Goal: Use online tool/utility: Utilize a website feature to perform a specific function

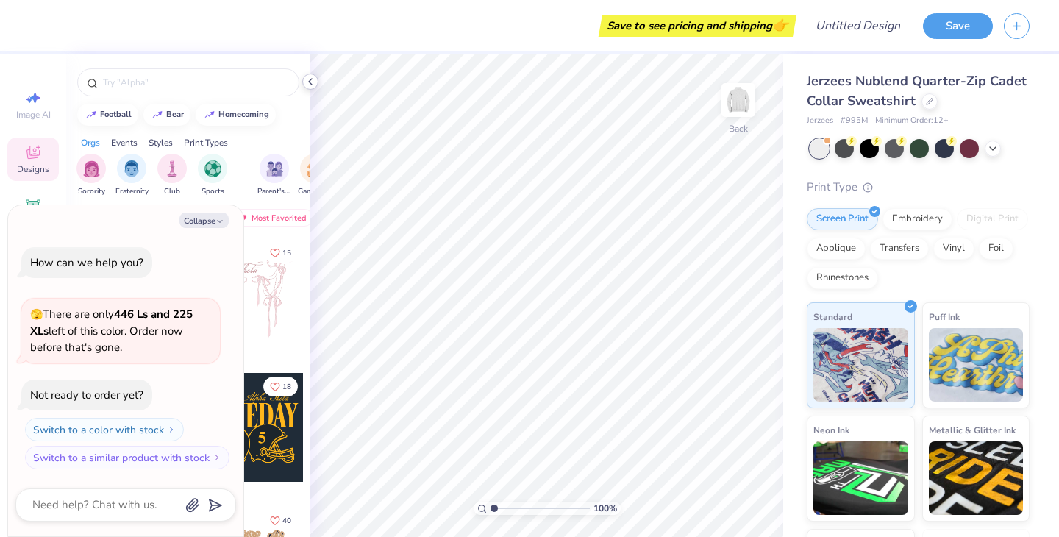
click at [316, 82] on div at bounding box center [310, 82] width 16 height 16
type textarea "x"
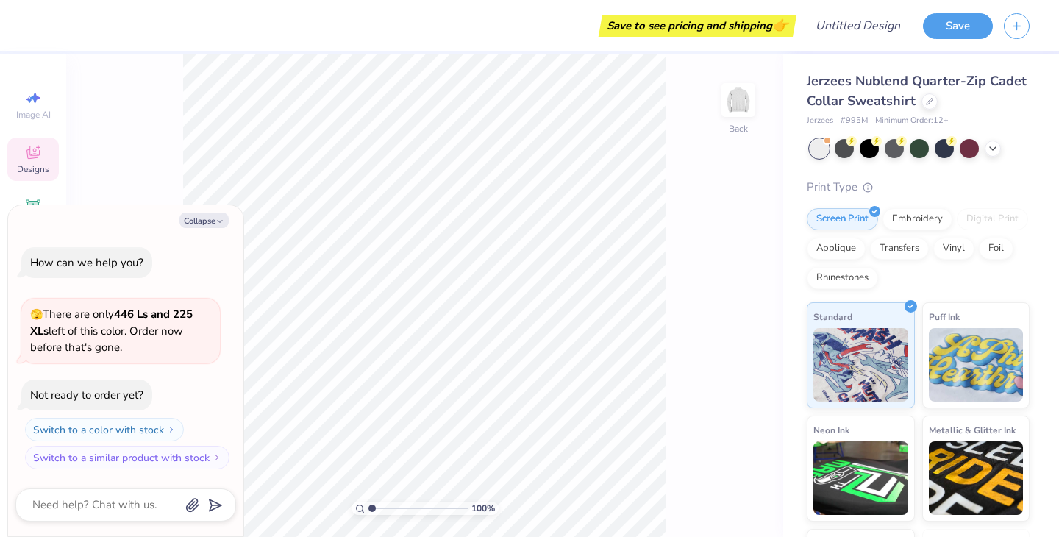
type input "1.05"
type textarea "x"
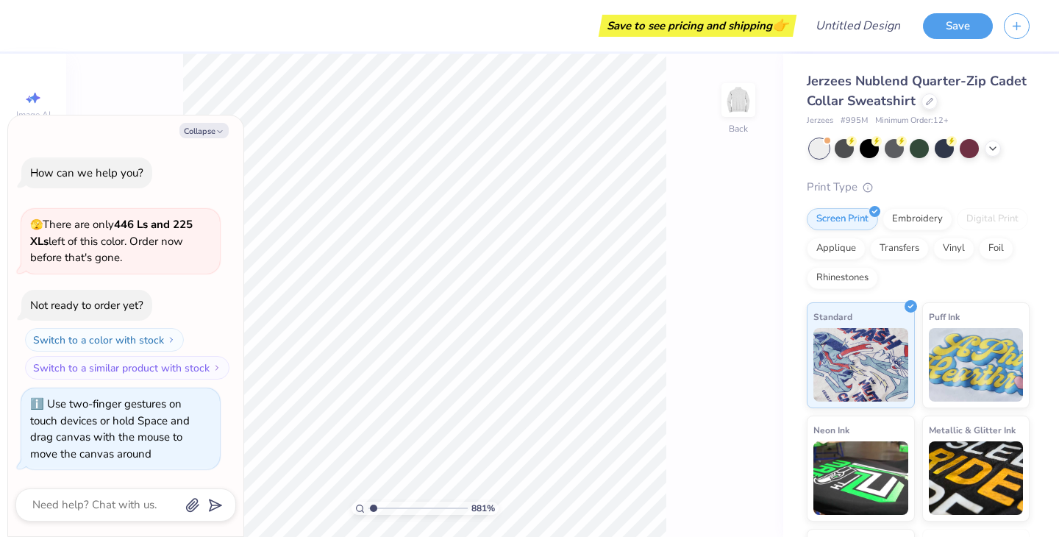
type input "1"
drag, startPoint x: 372, startPoint y: 508, endPoint x: 218, endPoint y: 514, distance: 153.8
click at [368, 515] on input "range" at bounding box center [417, 508] width 99 height 13
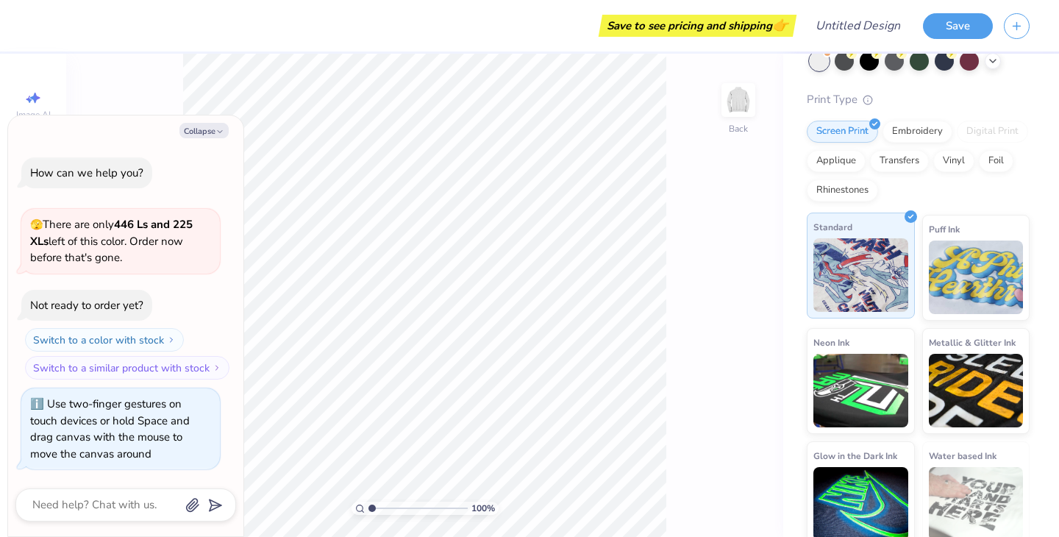
scroll to position [98, 0]
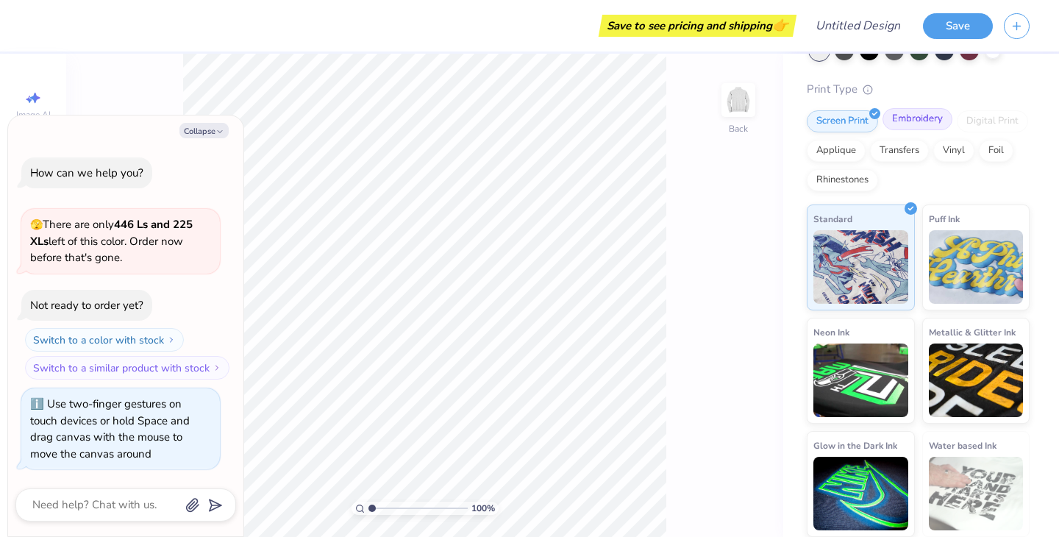
click at [916, 125] on div "Embroidery" at bounding box center [918, 119] width 70 height 22
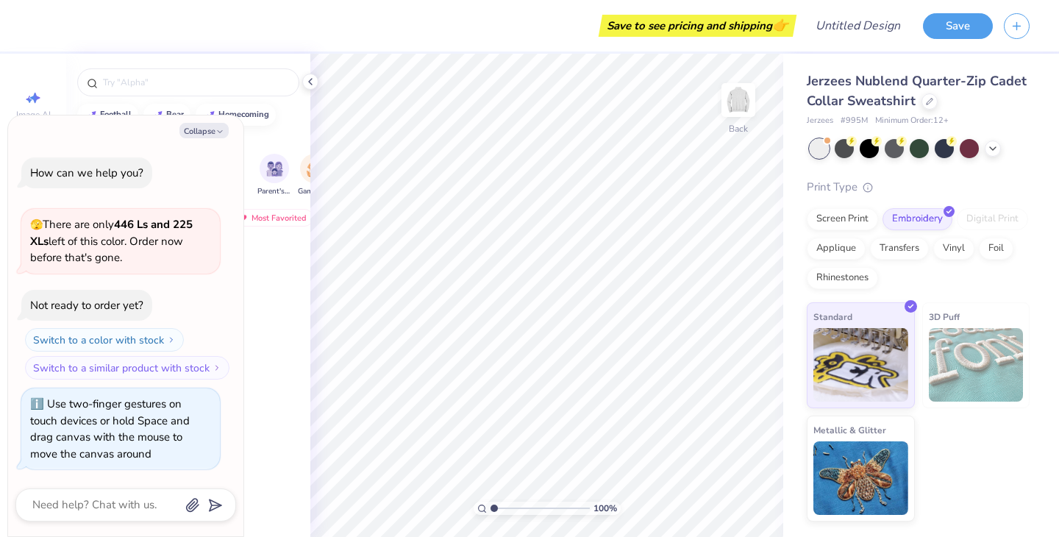
scroll to position [0, 0]
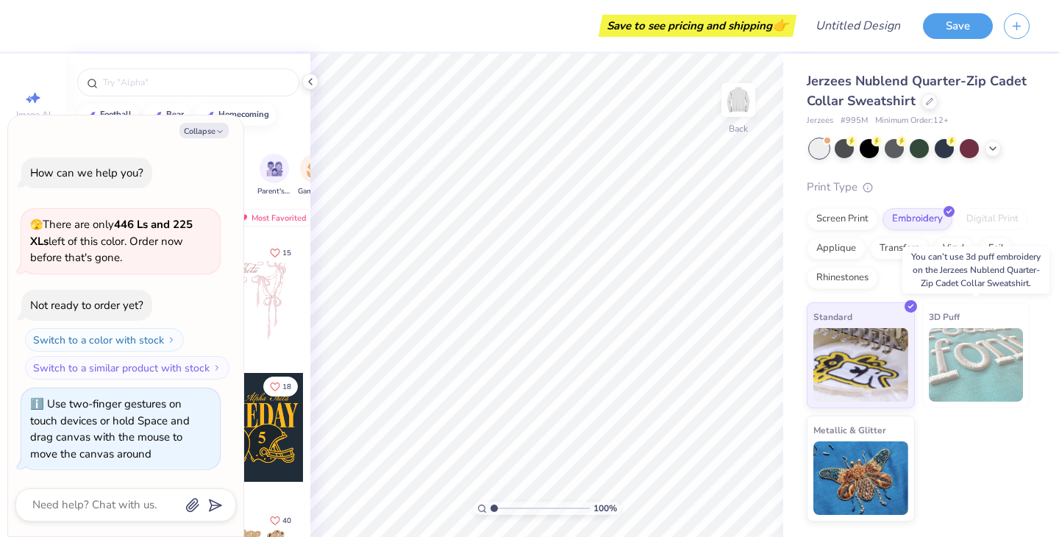
click at [972, 350] on img at bounding box center [976, 365] width 95 height 74
click at [968, 370] on img at bounding box center [976, 365] width 95 height 74
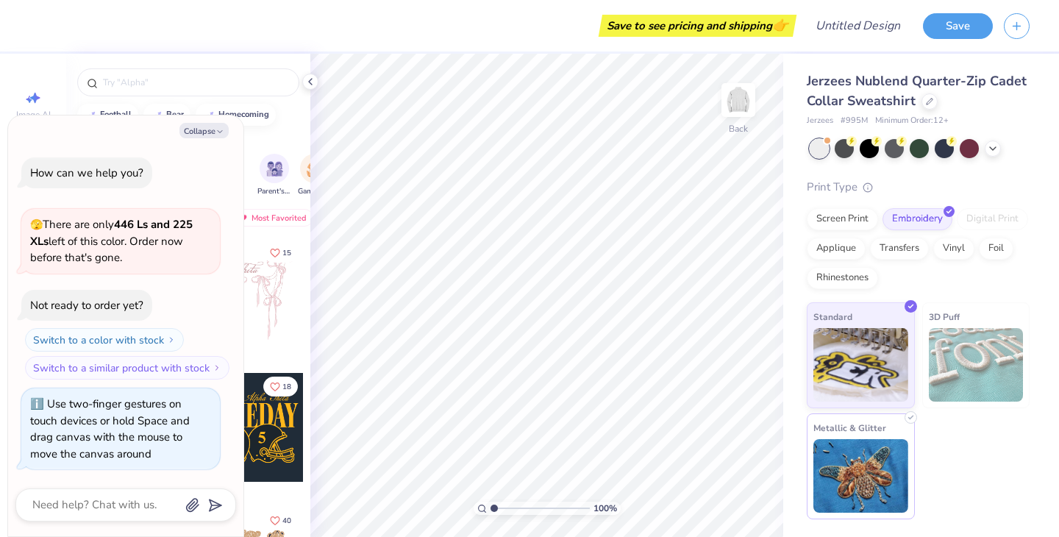
click at [864, 469] on img at bounding box center [860, 476] width 95 height 74
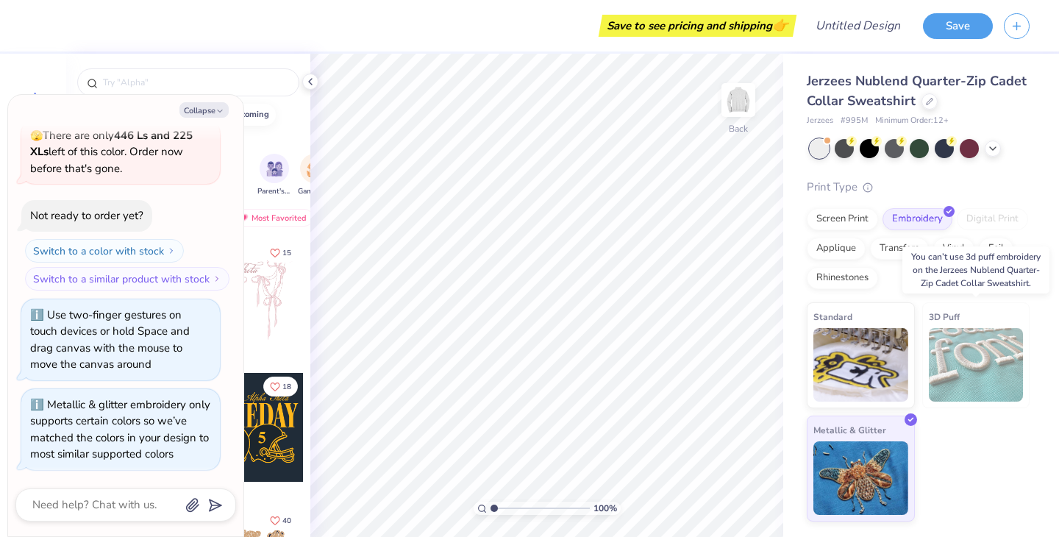
click at [940, 393] on img at bounding box center [976, 365] width 95 height 74
click at [946, 374] on img at bounding box center [976, 365] width 95 height 74
click at [846, 219] on div "Screen Print" at bounding box center [842, 217] width 71 height 22
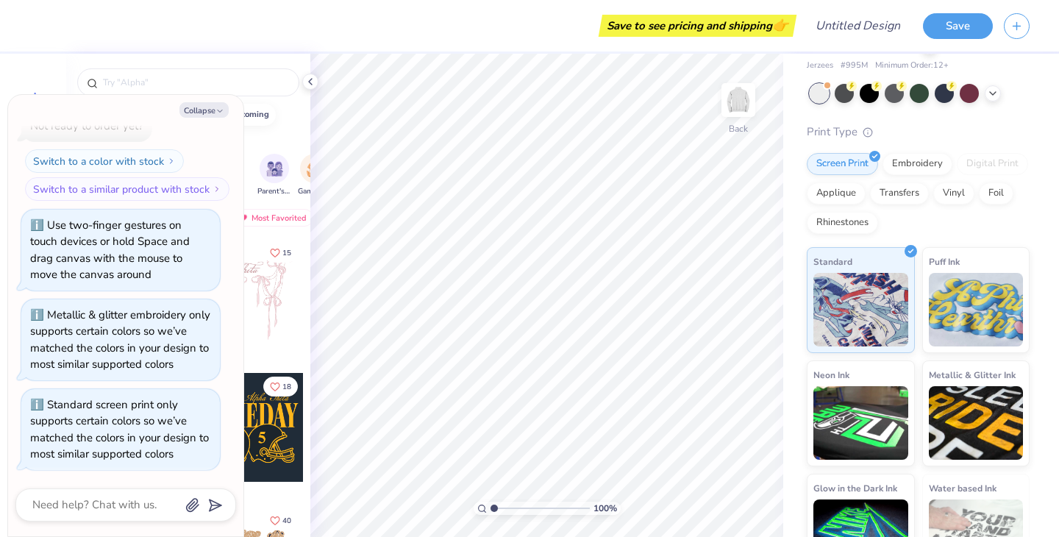
scroll to position [98, 0]
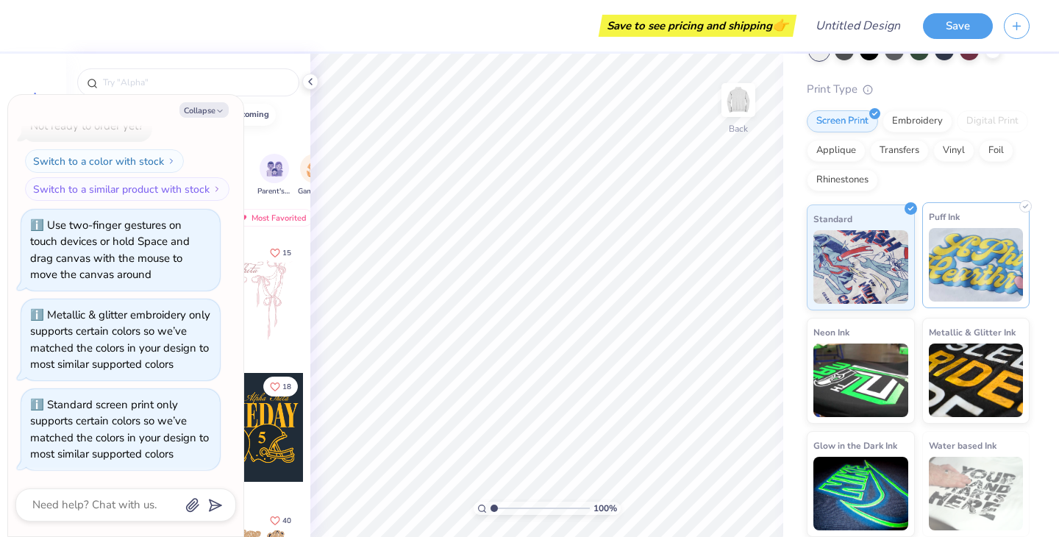
click at [958, 285] on img at bounding box center [976, 265] width 95 height 74
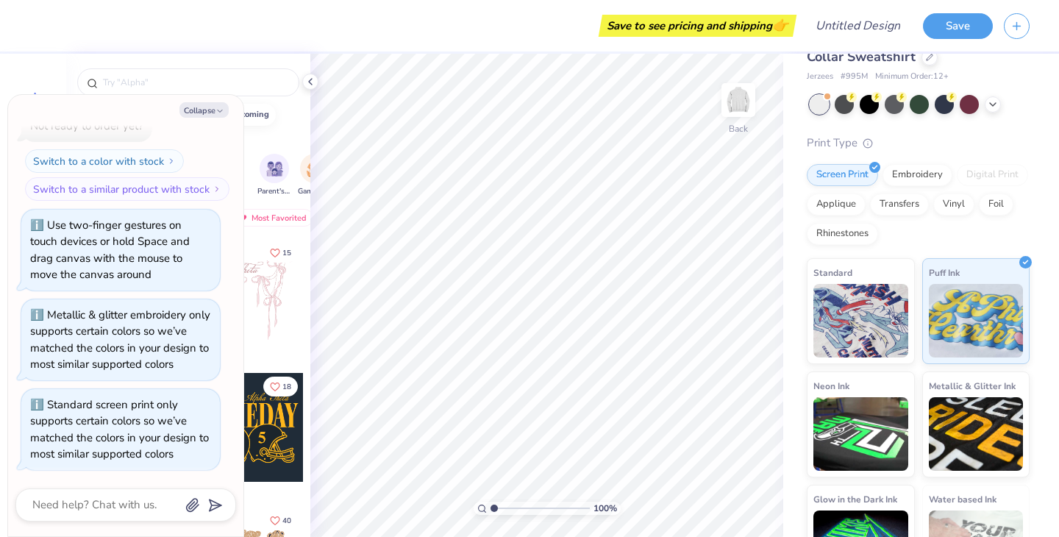
scroll to position [42, 0]
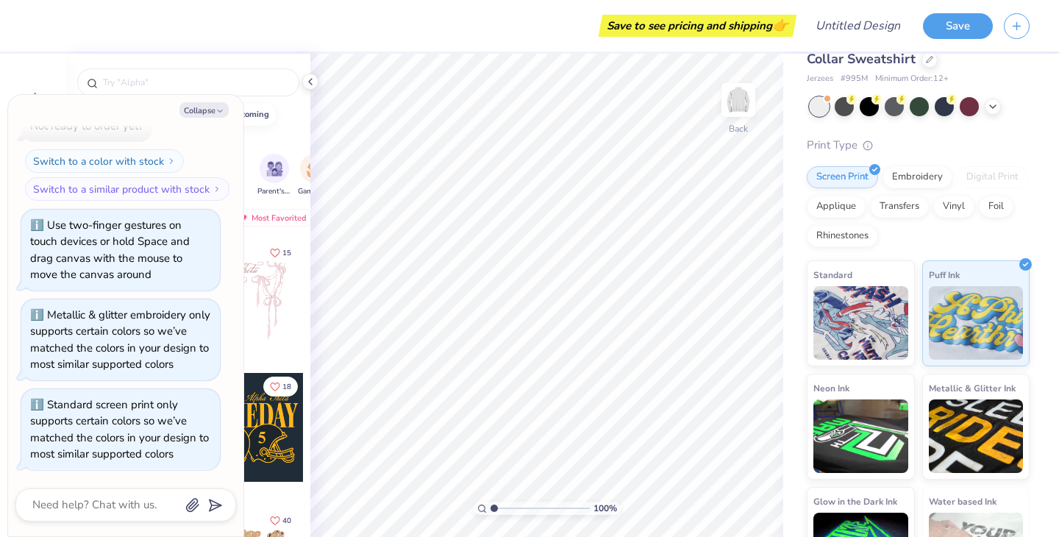
click at [905, 202] on div "Transfers" at bounding box center [899, 207] width 59 height 22
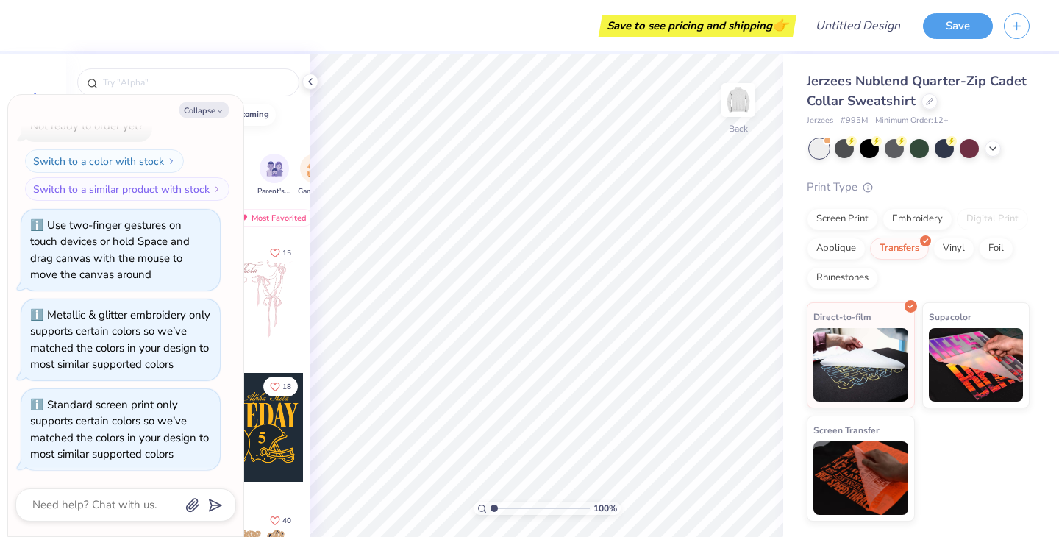
scroll to position [0, 0]
click at [839, 252] on div "Applique" at bounding box center [836, 246] width 59 height 22
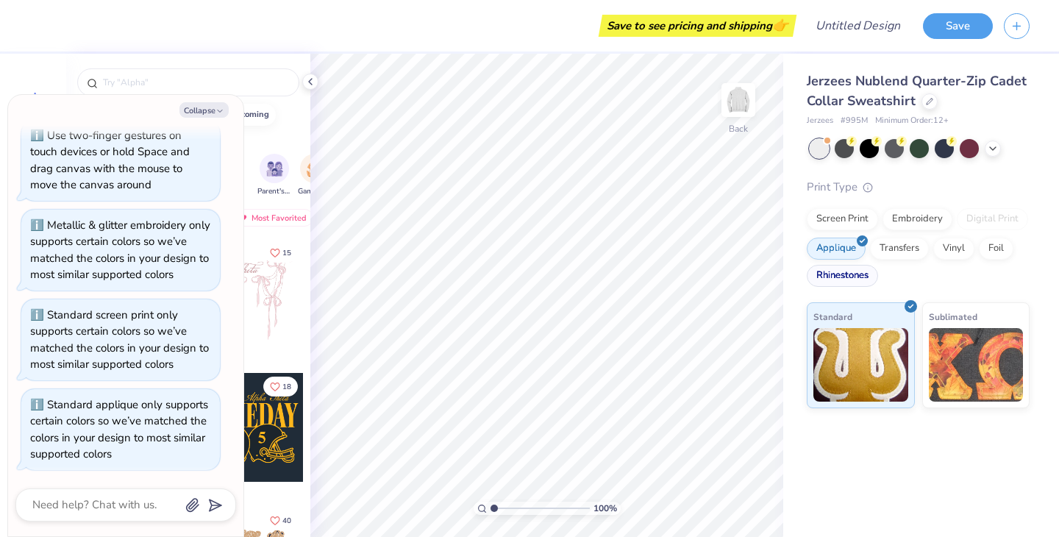
click at [846, 280] on div "Rhinestones" at bounding box center [842, 276] width 71 height 22
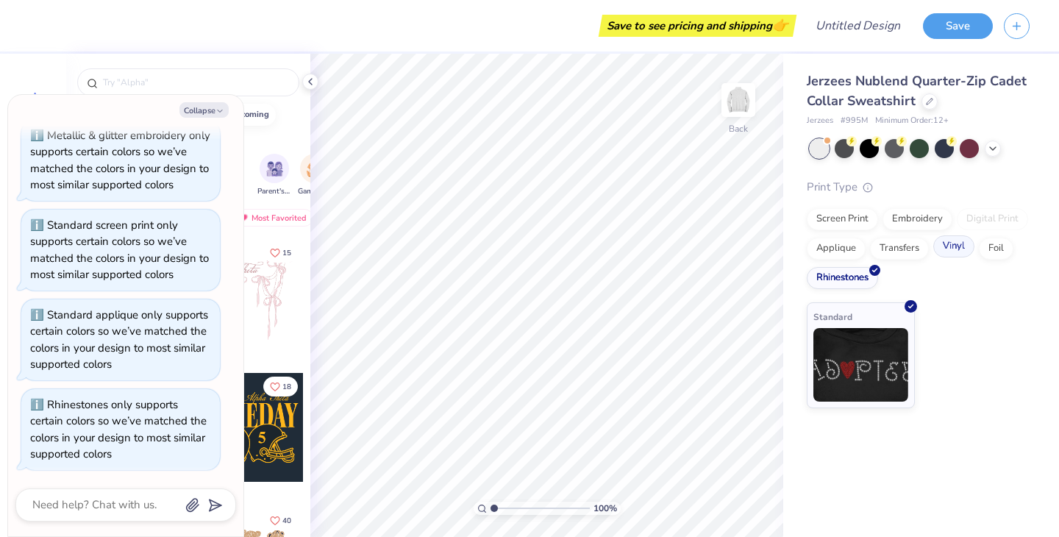
click at [963, 251] on div "Vinyl" at bounding box center [953, 246] width 41 height 22
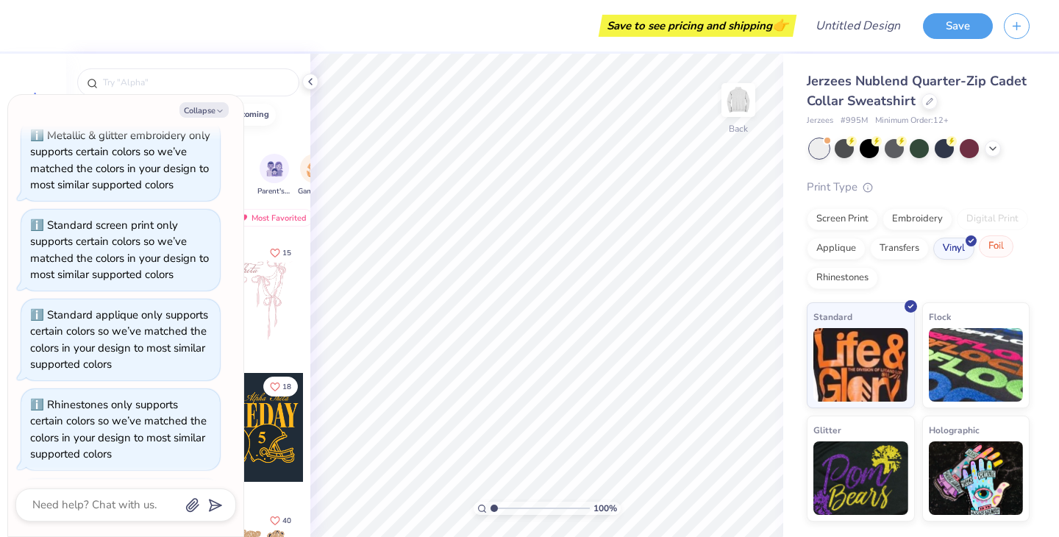
scroll to position [428, 0]
click at [977, 252] on div "Screen Print Embroidery Digital Print Applique Transfers Vinyl Foil Rhinestones" at bounding box center [918, 248] width 223 height 81
click at [992, 252] on div "Foil" at bounding box center [996, 246] width 35 height 22
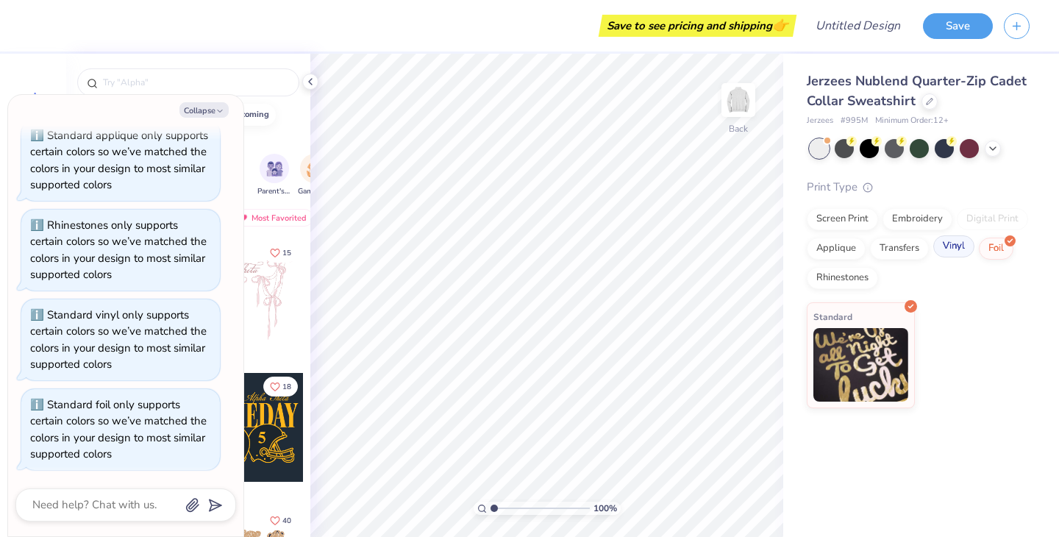
click at [958, 257] on div "Vinyl" at bounding box center [953, 246] width 41 height 22
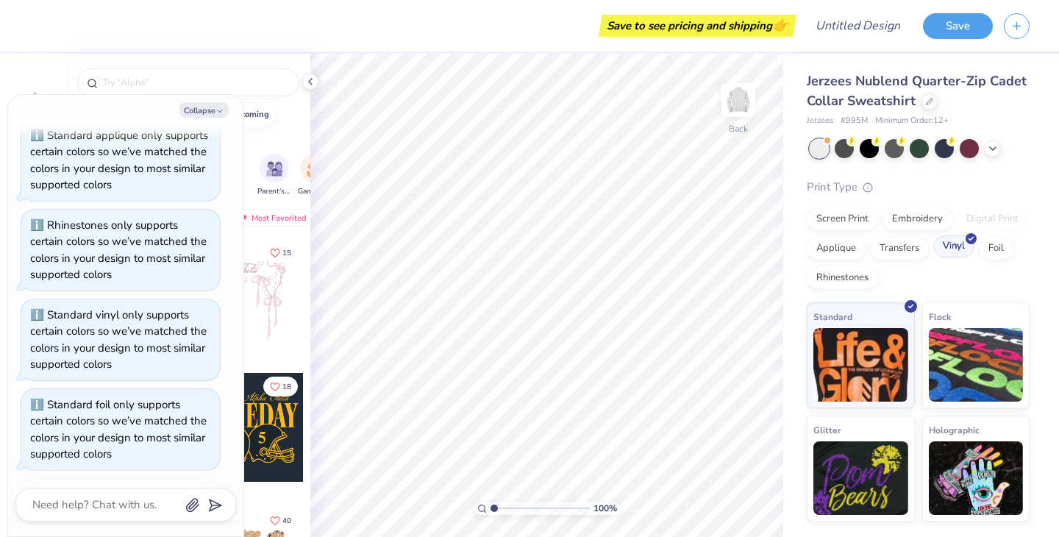
scroll to position [608, 0]
click at [936, 327] on img at bounding box center [976, 363] width 95 height 74
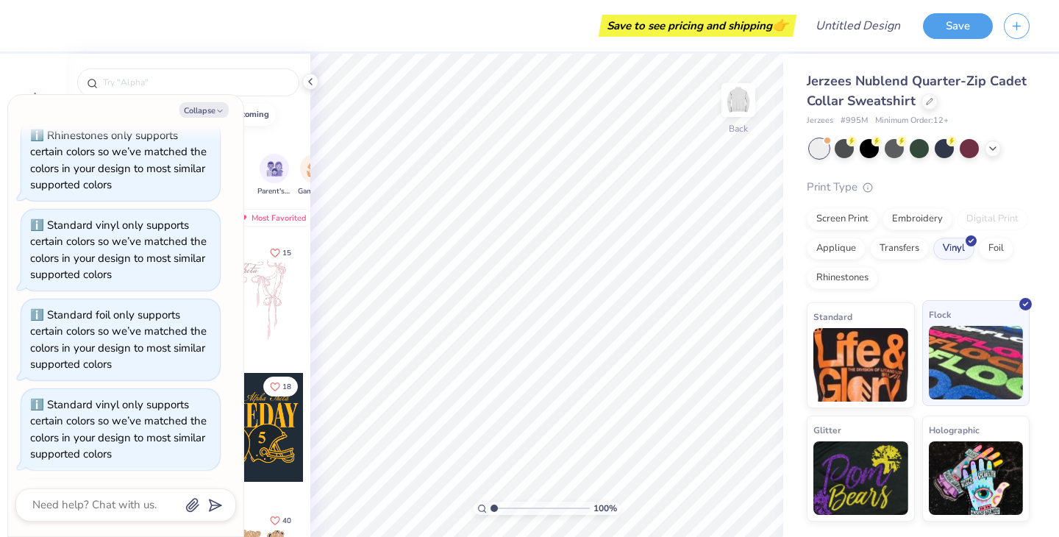
scroll to position [697, 0]
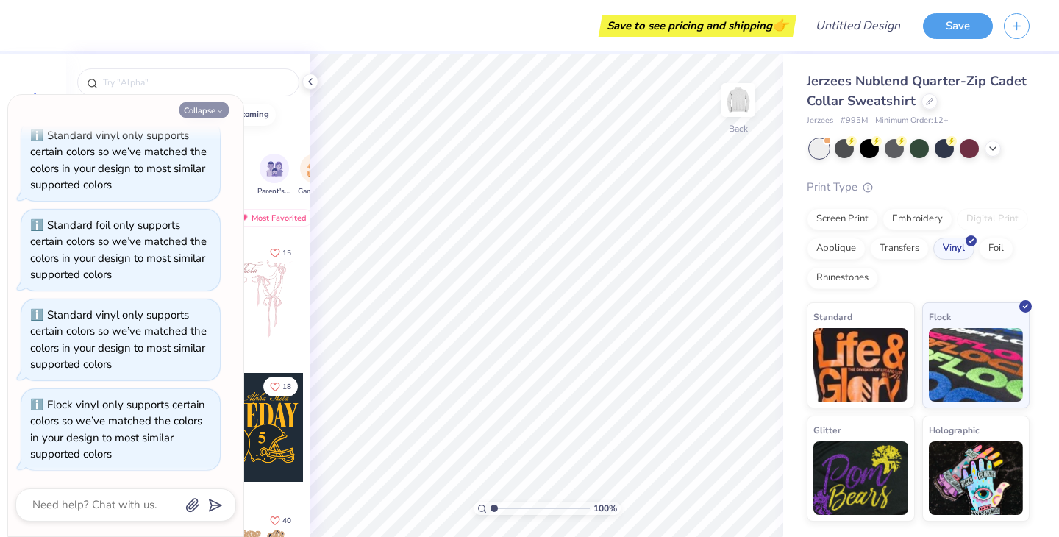
click at [211, 115] on button "Collapse" at bounding box center [203, 109] width 49 height 15
type textarea "x"
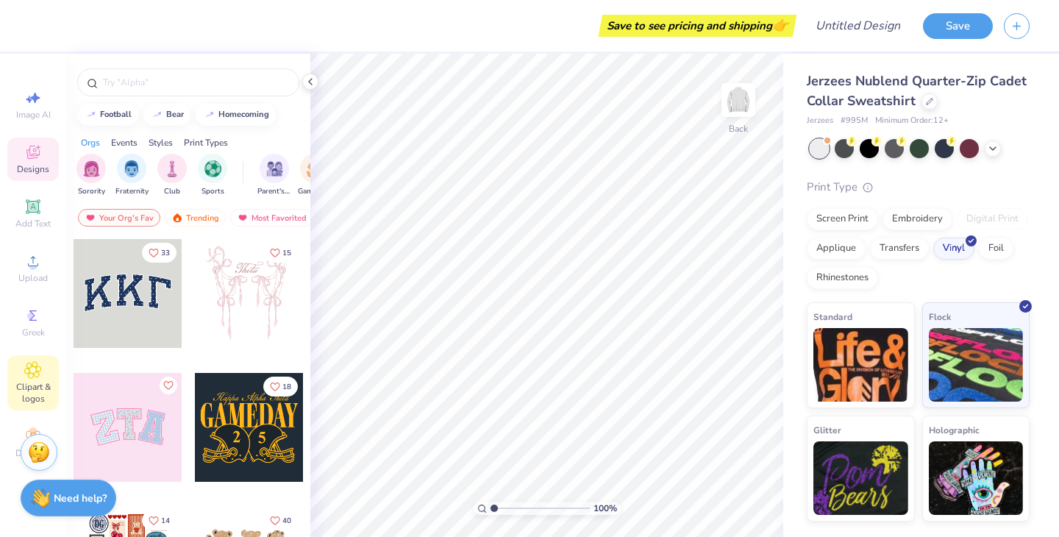
click at [38, 386] on span "Clipart & logos" at bounding box center [32, 393] width 51 height 24
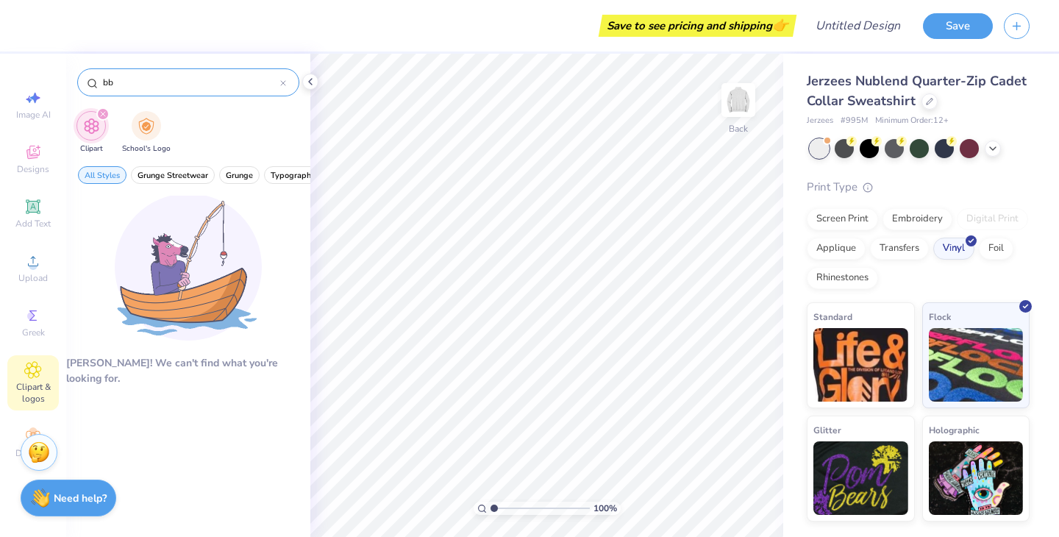
type input "b"
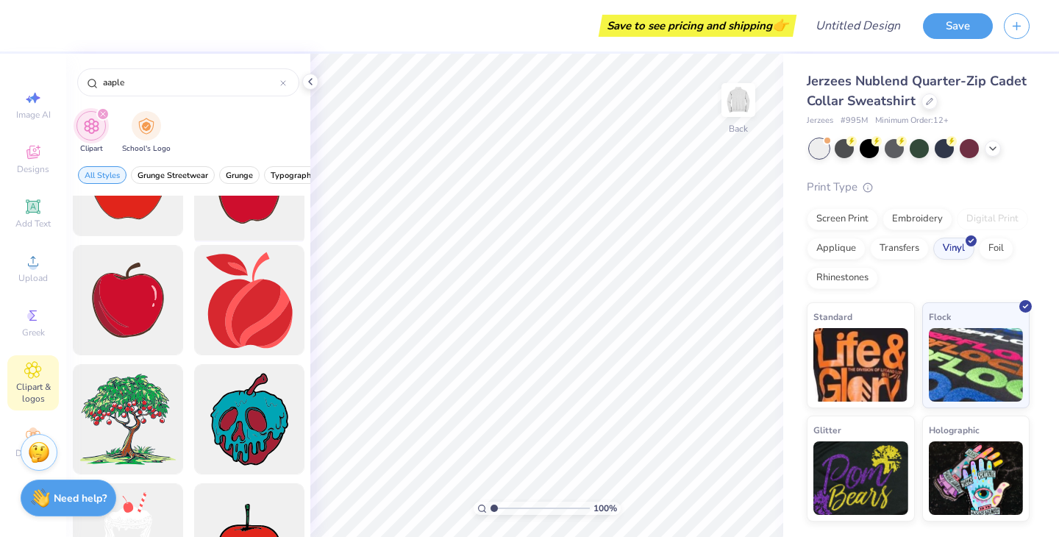
scroll to position [335, 0]
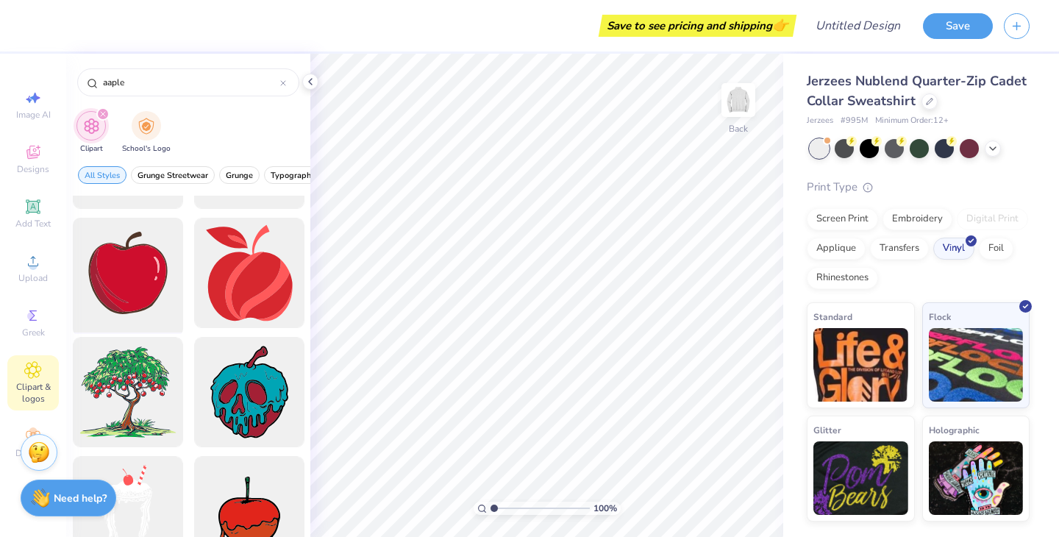
type input "aaple"
click at [144, 288] on div at bounding box center [127, 273] width 121 height 121
click at [154, 268] on div at bounding box center [127, 273] width 121 height 121
drag, startPoint x: 154, startPoint y: 272, endPoint x: 121, endPoint y: 249, distance: 40.0
click at [121, 249] on div at bounding box center [127, 273] width 121 height 121
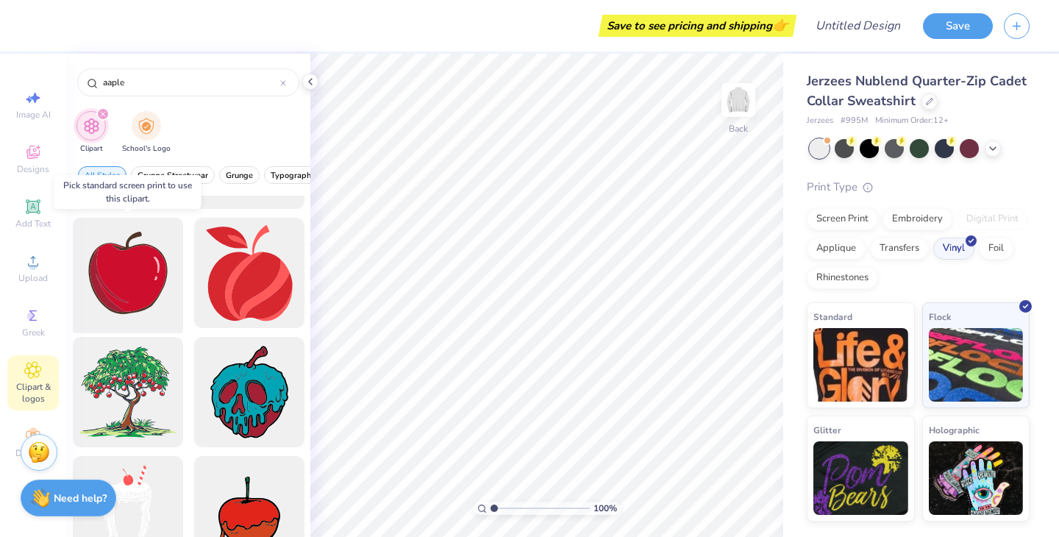
click at [116, 266] on div at bounding box center [127, 273] width 121 height 121
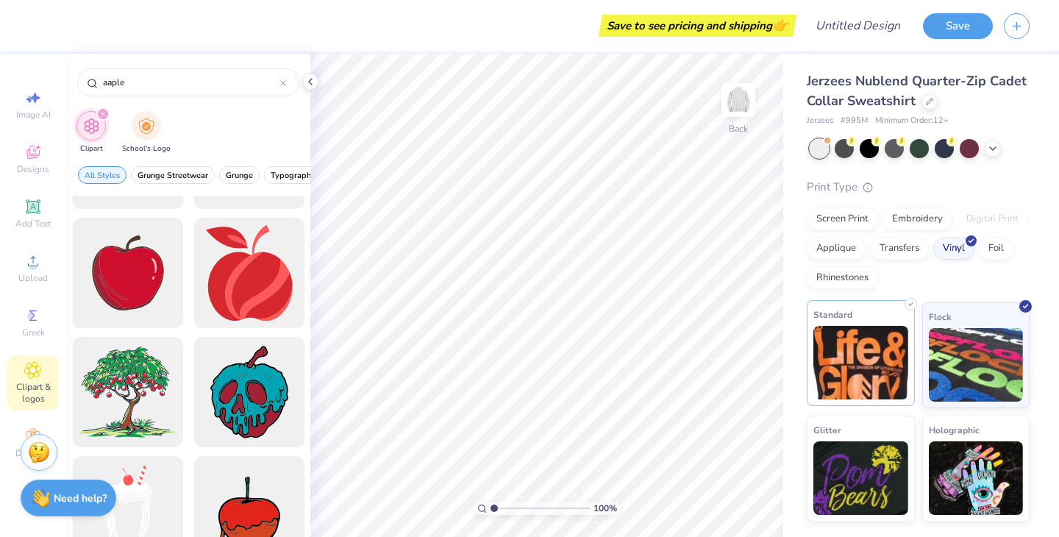
click at [886, 334] on img at bounding box center [860, 363] width 95 height 74
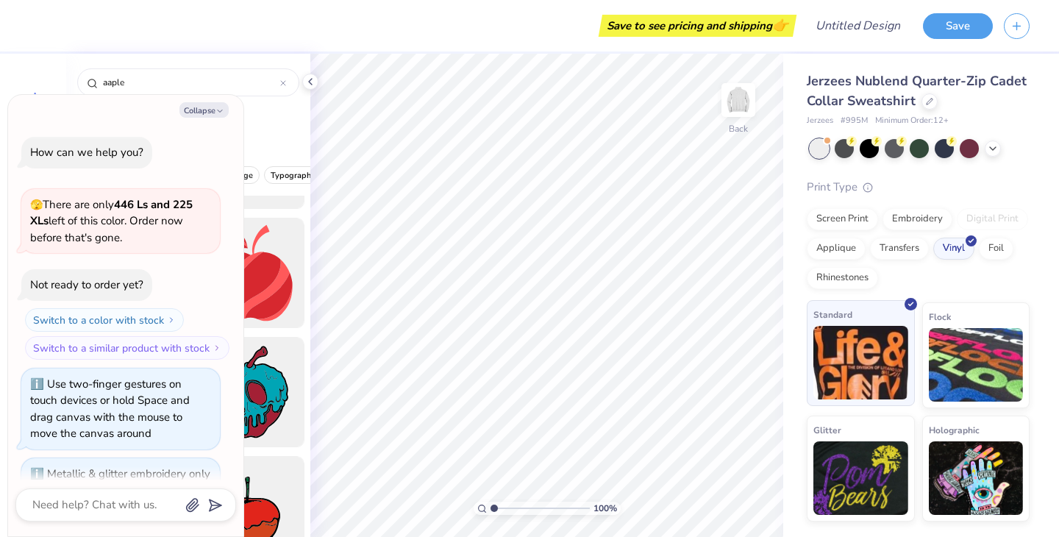
scroll to position [787, 0]
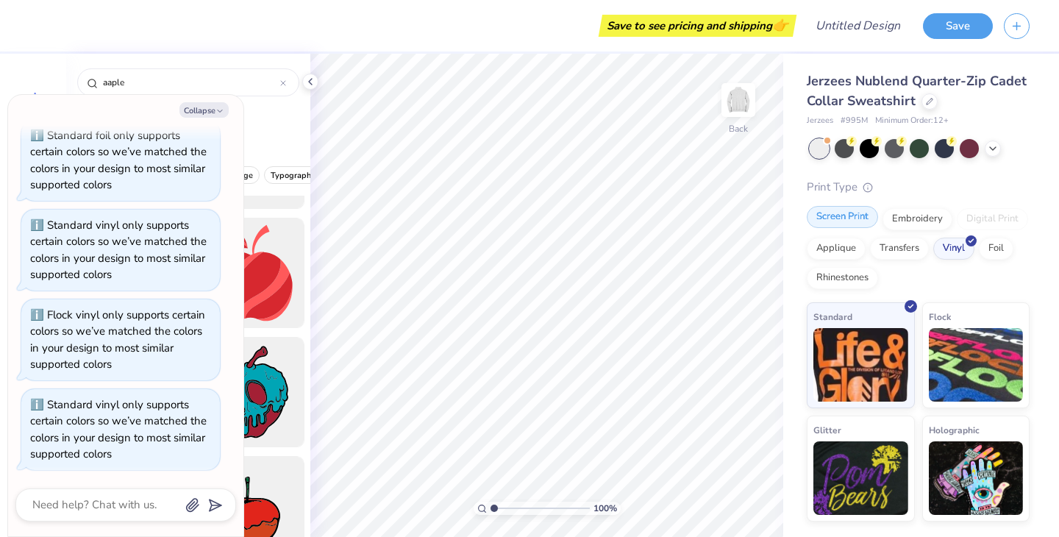
click at [835, 222] on div "Screen Print" at bounding box center [842, 217] width 71 height 22
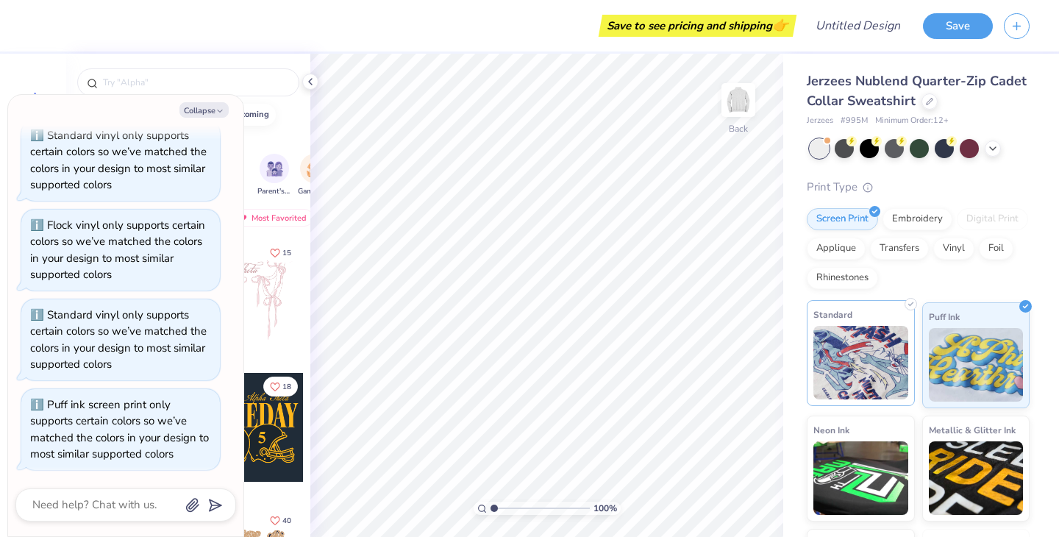
click at [874, 340] on img at bounding box center [860, 363] width 95 height 74
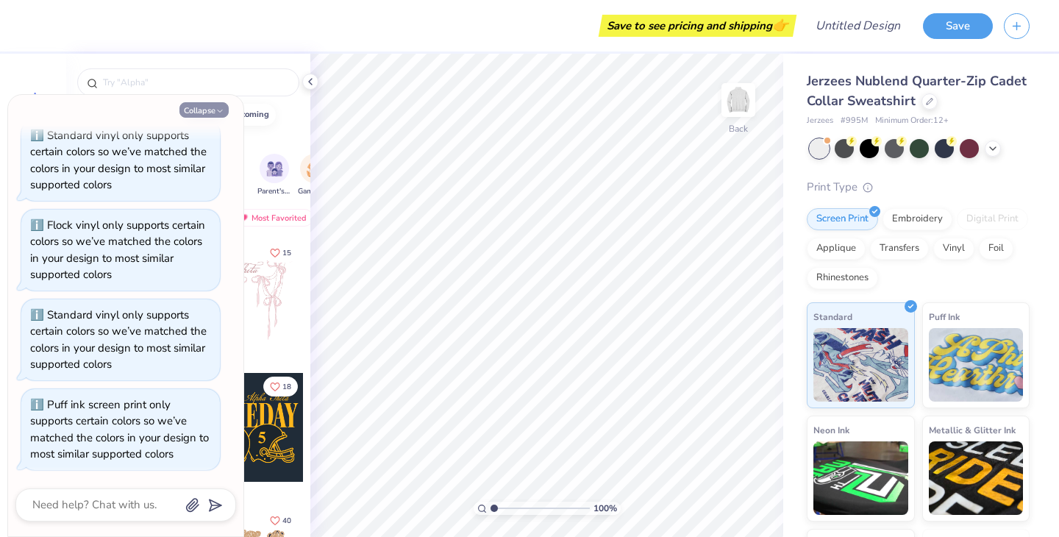
click at [218, 106] on button "Collapse" at bounding box center [203, 109] width 49 height 15
type textarea "x"
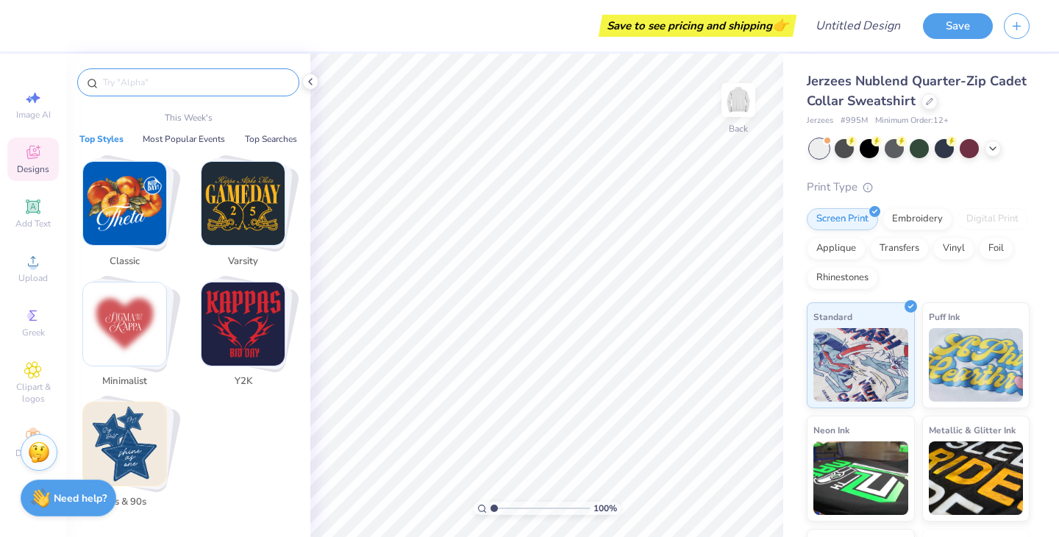
click at [204, 88] on input "text" at bounding box center [195, 82] width 188 height 15
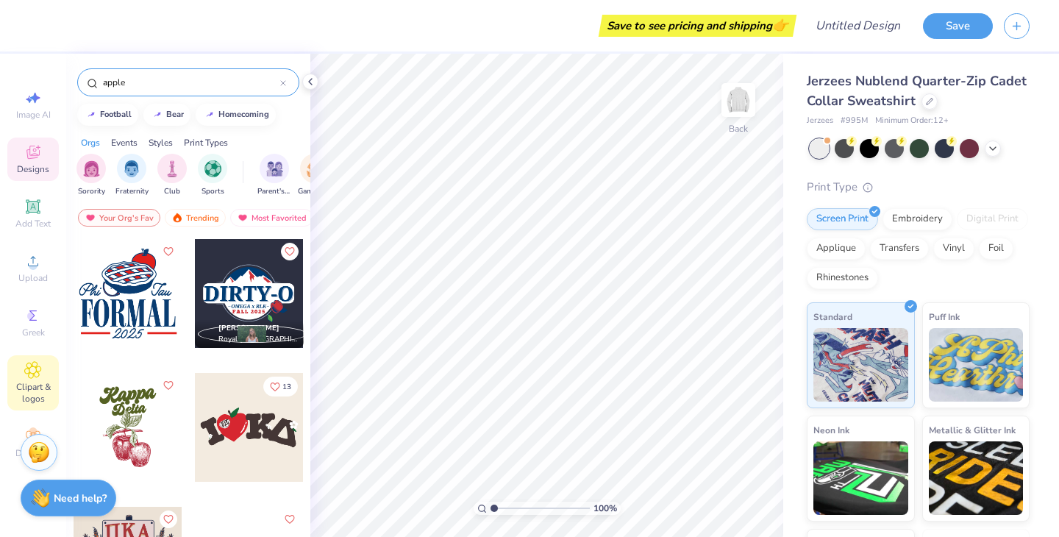
type input "apple"
click at [38, 384] on span "Clipart & logos" at bounding box center [32, 393] width 51 height 24
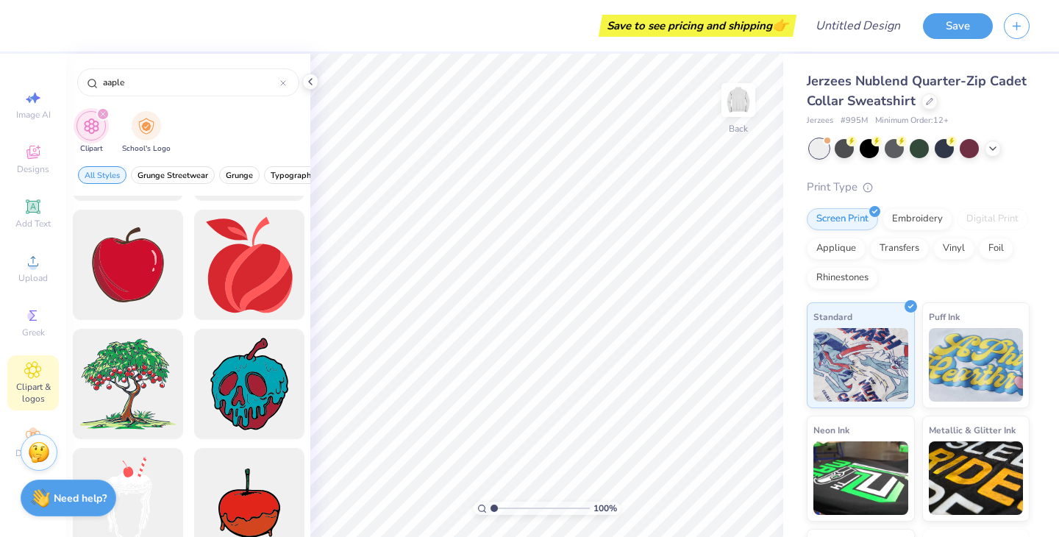
scroll to position [314, 0]
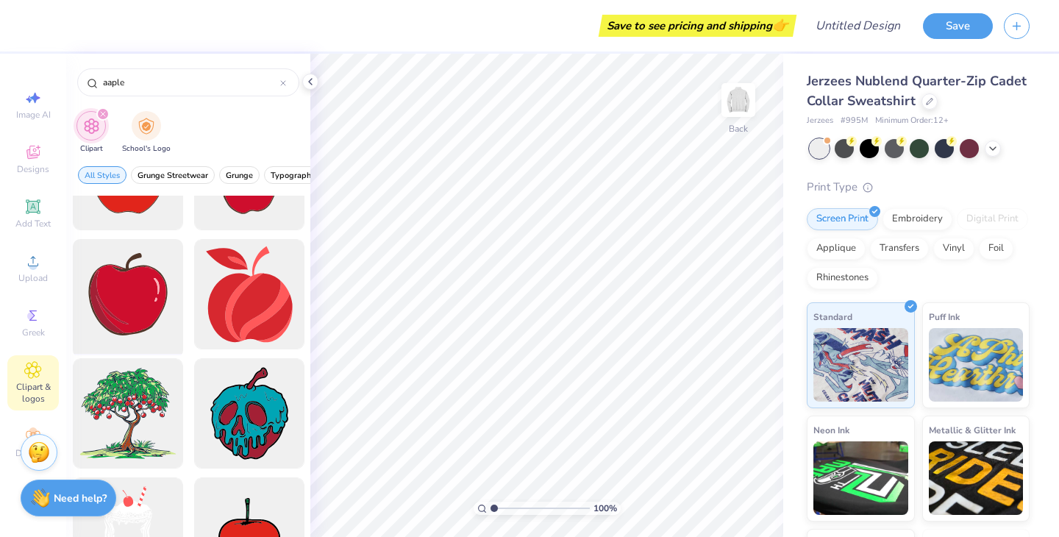
click at [76, 282] on div at bounding box center [127, 294] width 121 height 121
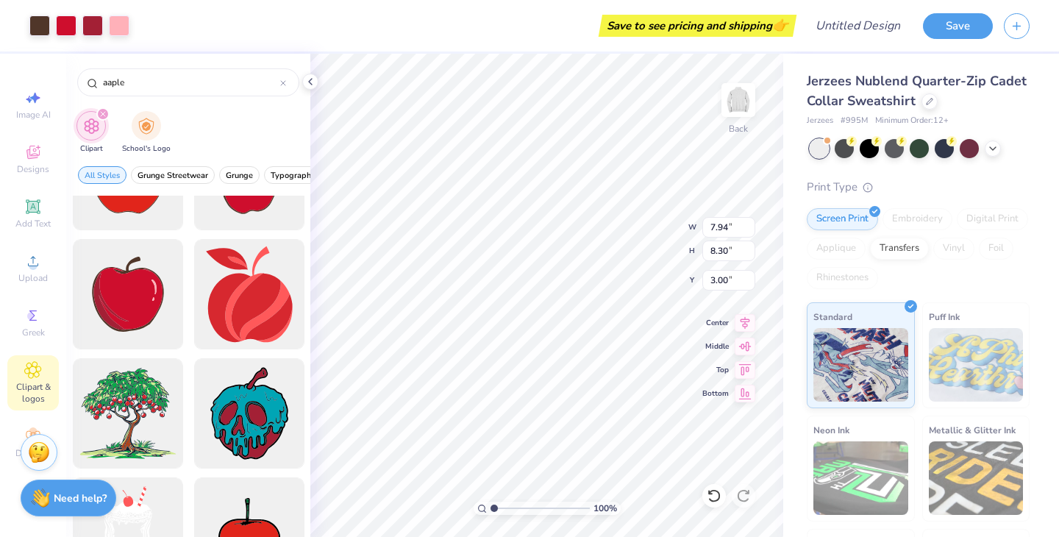
click at [627, 238] on div "100 % Back W 7.94 7.94 " H 8.30 8.30 " Y 3.00 3.00 " Center Middle Top Bottom" at bounding box center [546, 295] width 473 height 483
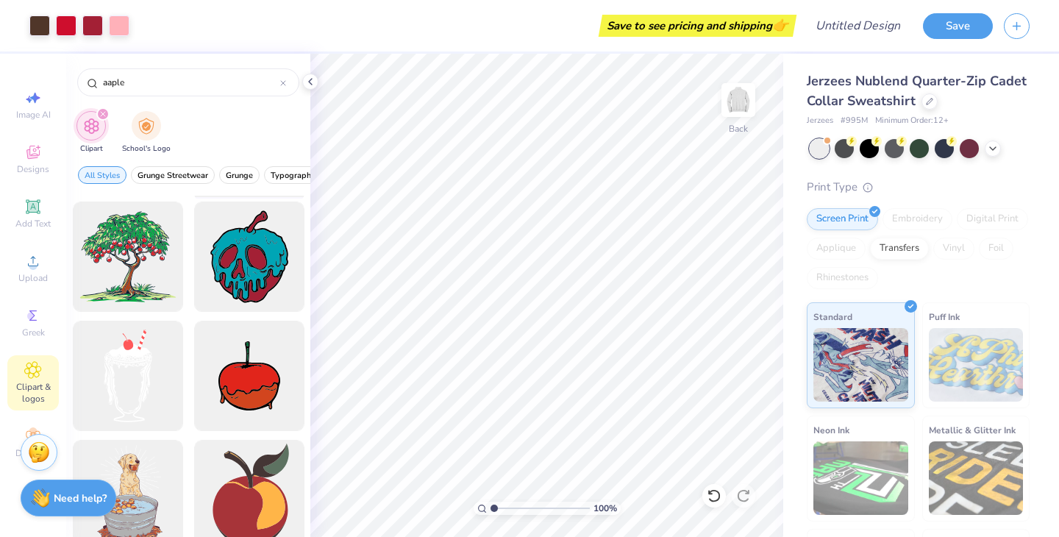
scroll to position [502, 0]
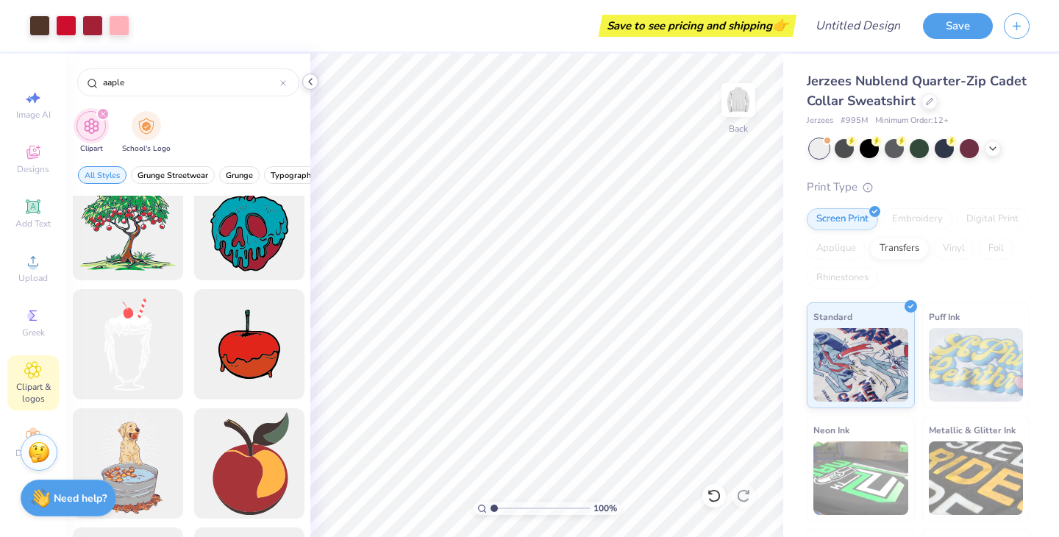
click at [310, 83] on icon at bounding box center [310, 82] width 12 height 12
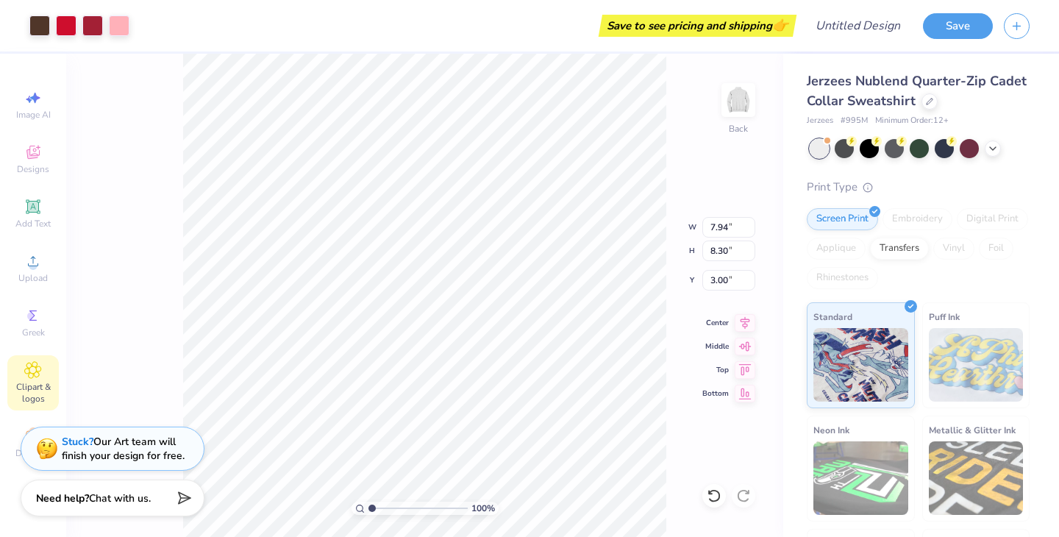
type input "4.55"
type input "4.75"
type input "3.00"
